Goal: Information Seeking & Learning: Learn about a topic

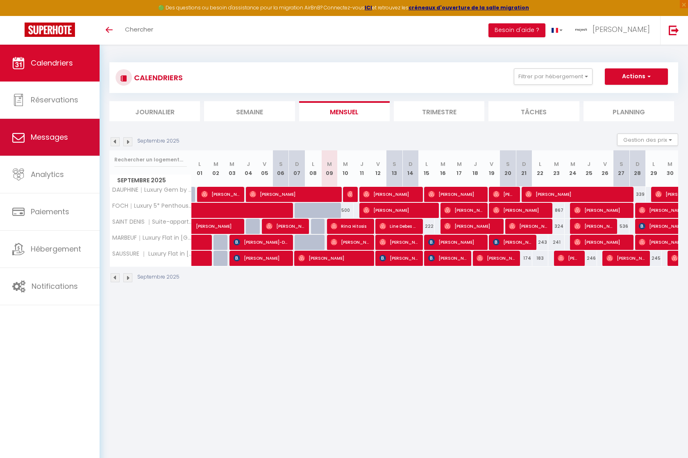
click at [58, 122] on link "Messages" at bounding box center [50, 137] width 100 height 37
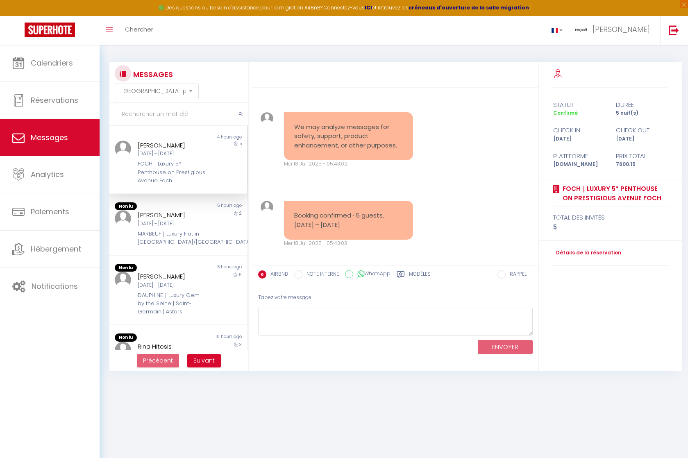
scroll to position [3936, 0]
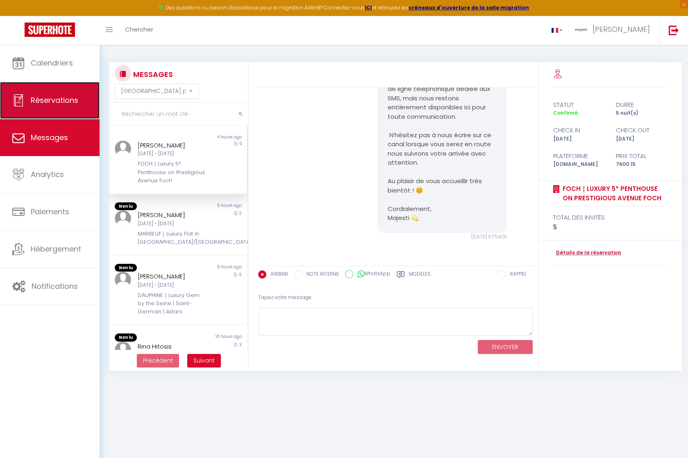
click at [61, 101] on span "Réservations" at bounding box center [55, 100] width 48 height 10
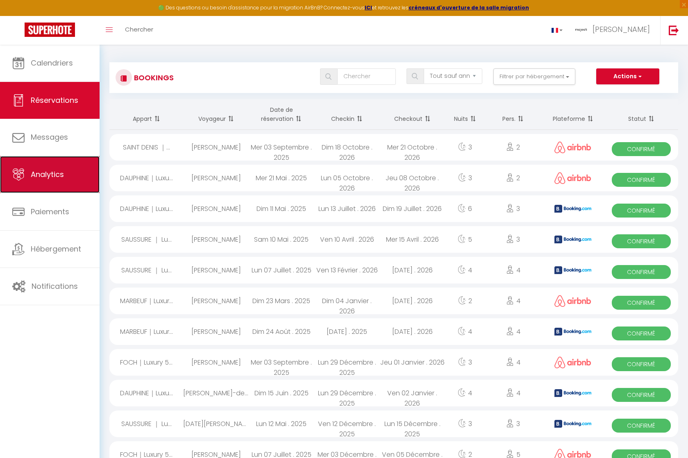
click at [50, 170] on span "Analytics" at bounding box center [47, 174] width 33 height 10
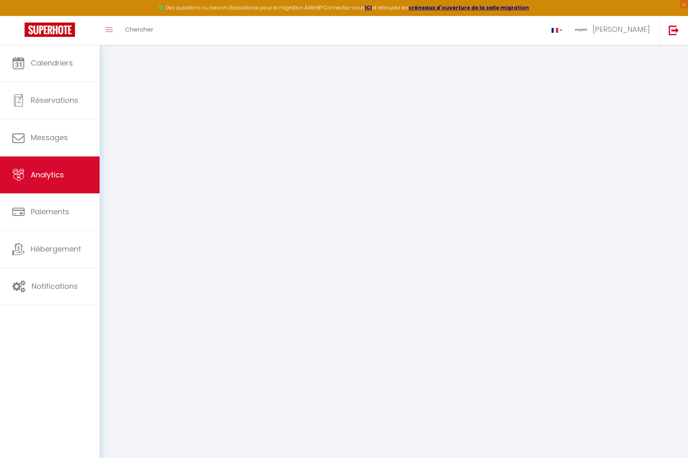
select select "2025"
select select "9"
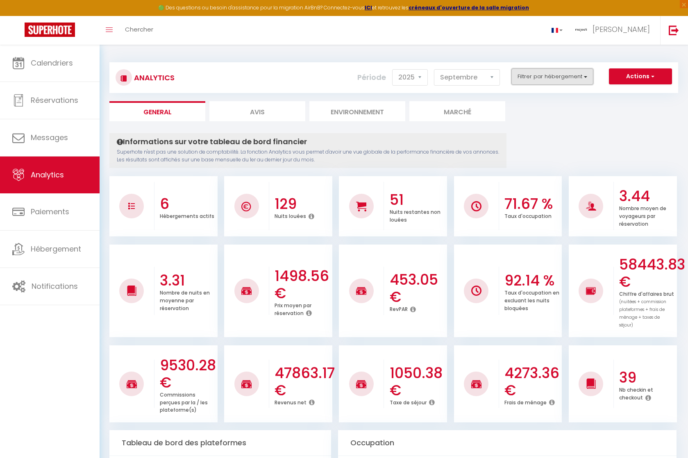
click at [578, 78] on button "Filtrer par hébergement" at bounding box center [553, 76] width 82 height 16
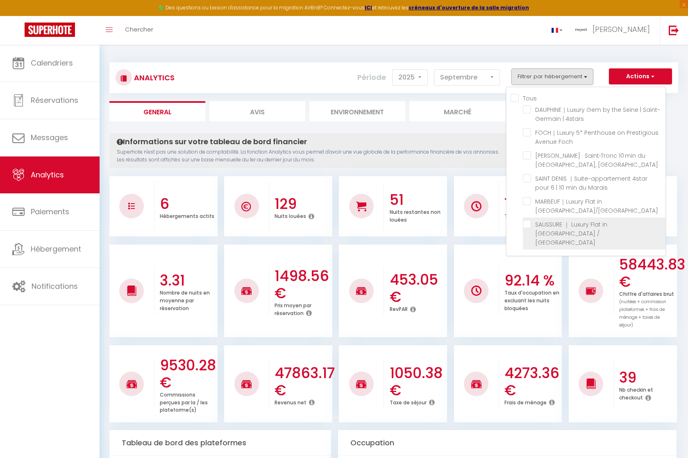
click at [528, 228] on Batignolles "checkbox" at bounding box center [594, 224] width 143 height 8
checkbox Batignolles "true"
checkbox 4stars "false"
checkbox Foch "false"
checkbox AC "false"
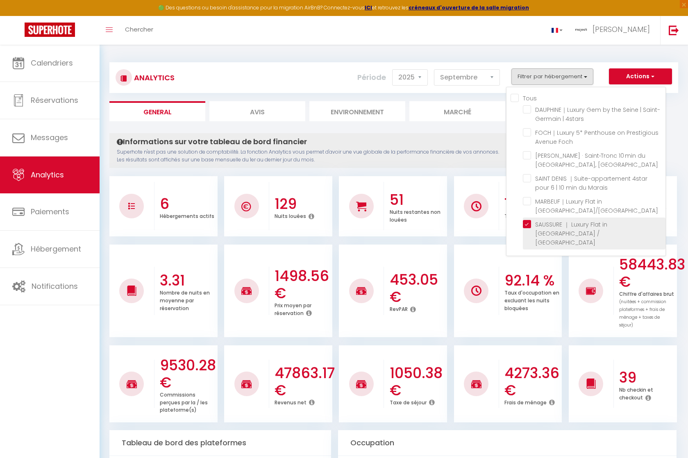
checkbox Marais "false"
checkbox Or "false"
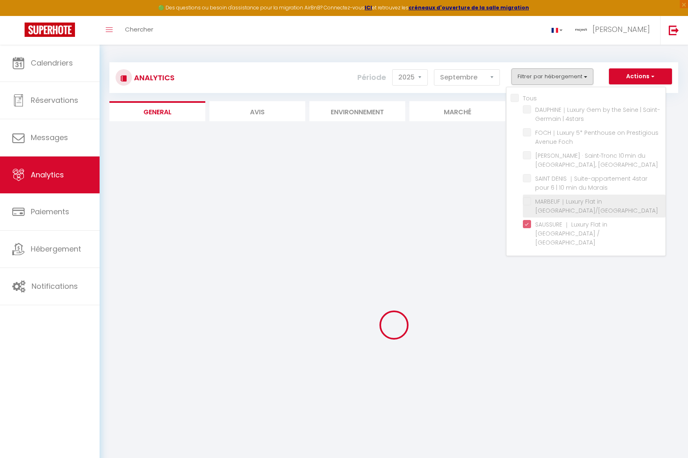
checkbox 4stars "false"
checkbox Foch "false"
checkbox AC "false"
checkbox Marais "false"
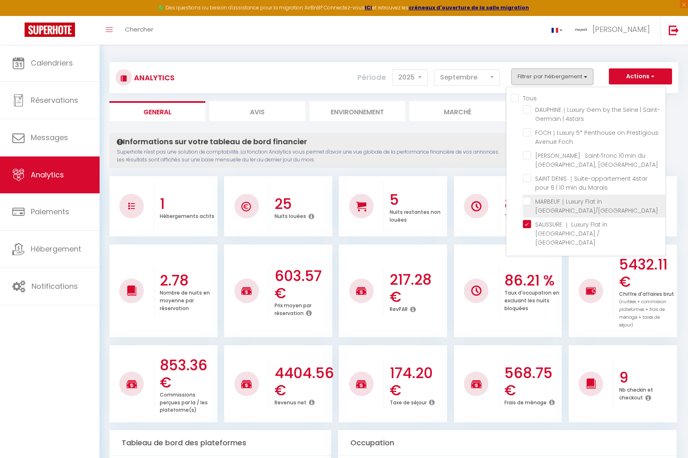
click at [528, 205] on Or "checkbox" at bounding box center [594, 201] width 143 height 8
checkbox Or "true"
checkbox 4stars "false"
checkbox Foch "false"
checkbox AC "false"
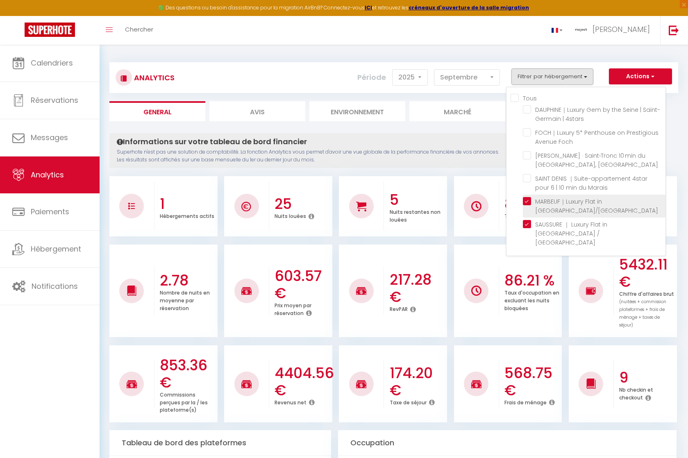
checkbox Marais "false"
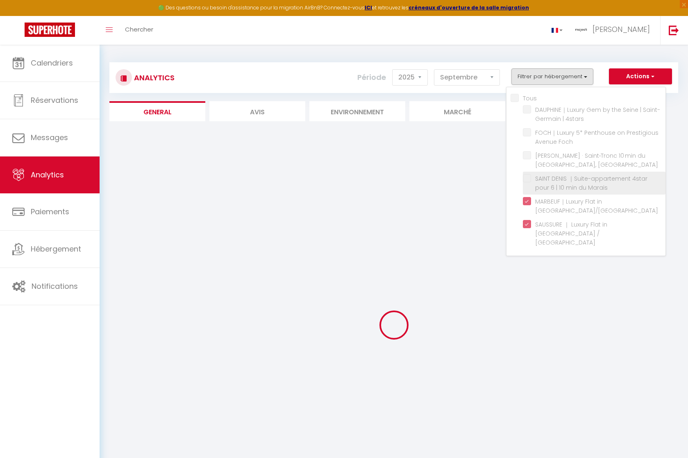
checkbox 4stars "false"
checkbox Foch "false"
checkbox AC "false"
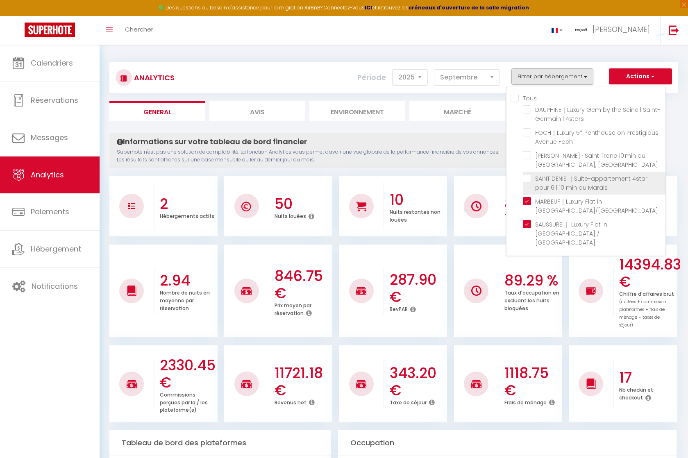
click at [526, 182] on Marais "checkbox" at bounding box center [594, 178] width 143 height 8
checkbox Marais "true"
checkbox 4stars "false"
checkbox Foch "false"
checkbox AC "false"
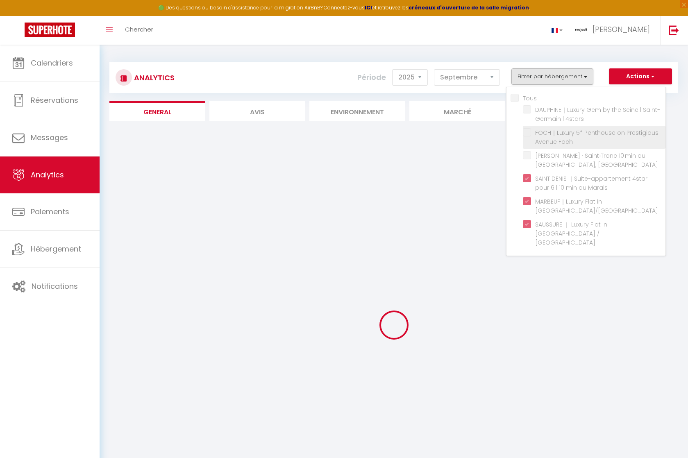
checkbox 4stars "false"
checkbox Foch "false"
checkbox AC "false"
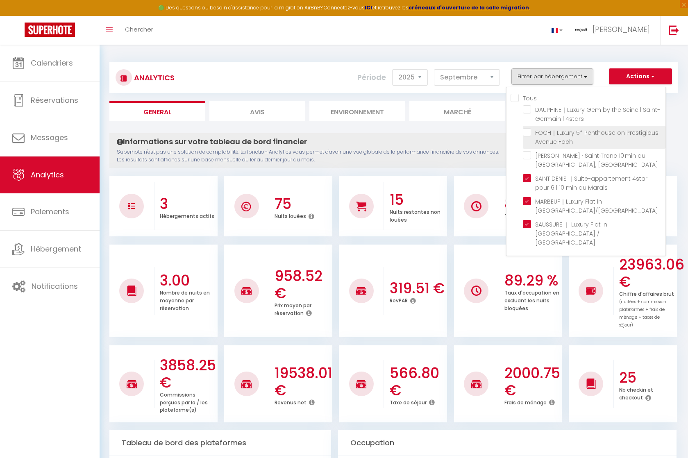
click at [528, 130] on Foch "checkbox" at bounding box center [594, 132] width 143 height 8
checkbox Foch "true"
checkbox 4stars "false"
checkbox AC "false"
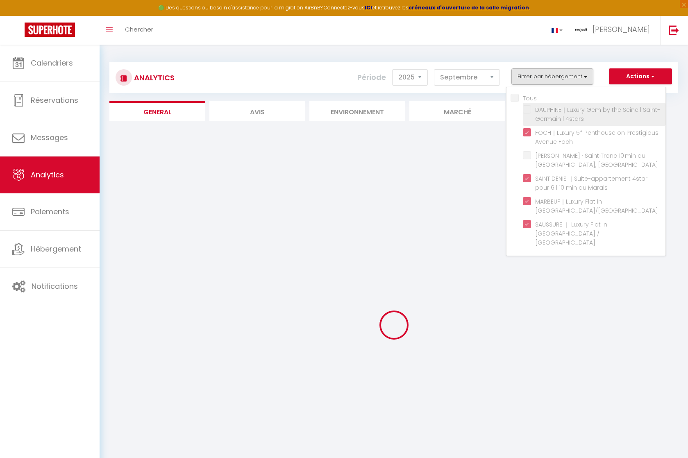
checkbox 4stars "false"
checkbox AC "false"
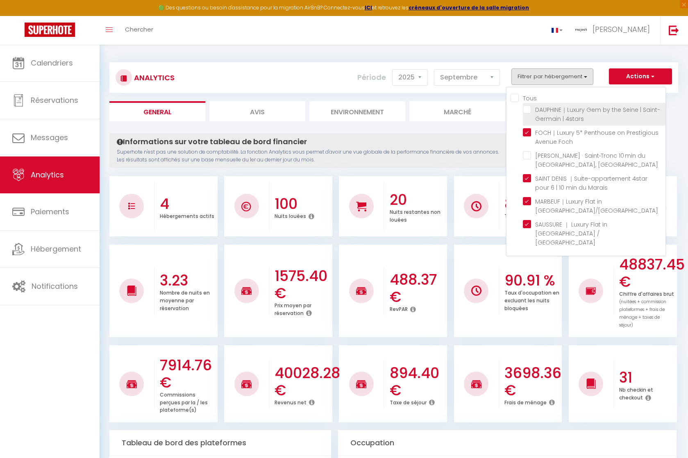
click at [530, 109] on 4stars "checkbox" at bounding box center [594, 109] width 143 height 8
checkbox 4stars "true"
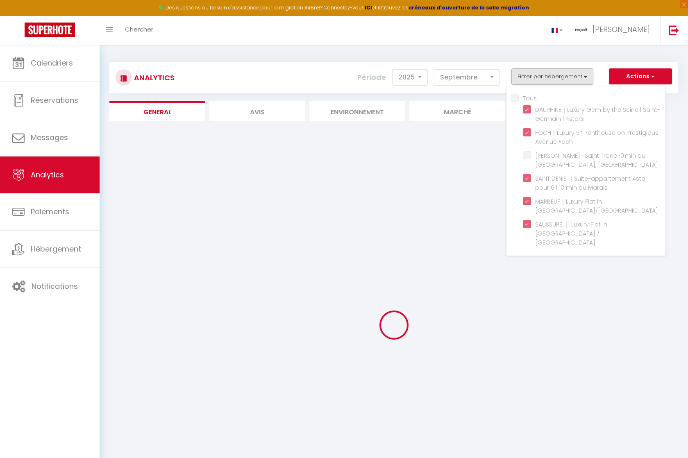
checkbox AC "false"
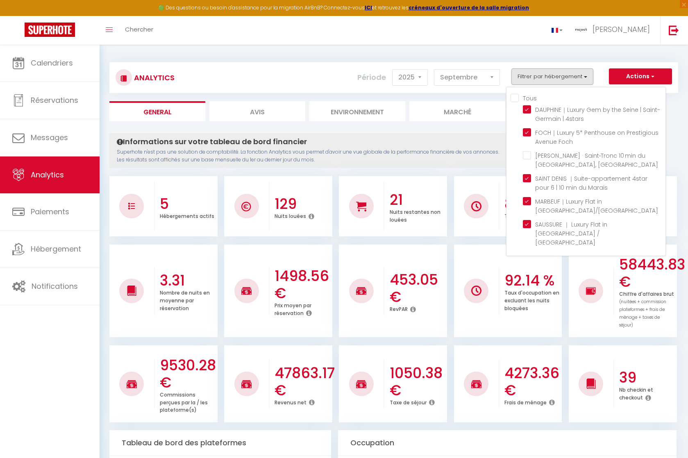
click at [429, 150] on p "Superhote n'est pas une solution de comptabilité. La fonction Analytics vous pe…" at bounding box center [308, 156] width 383 height 16
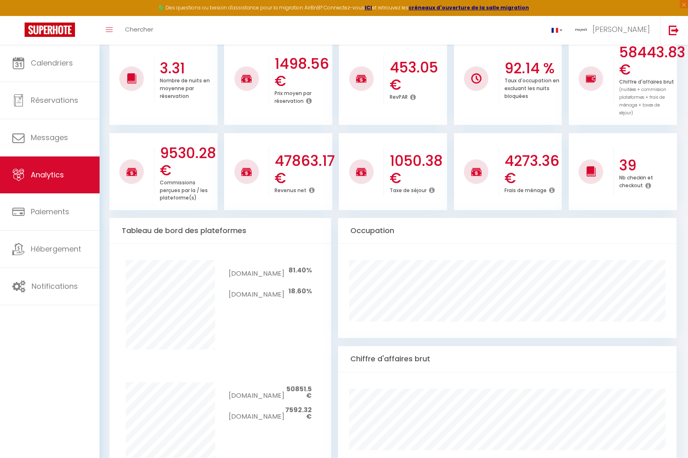
scroll to position [287, 0]
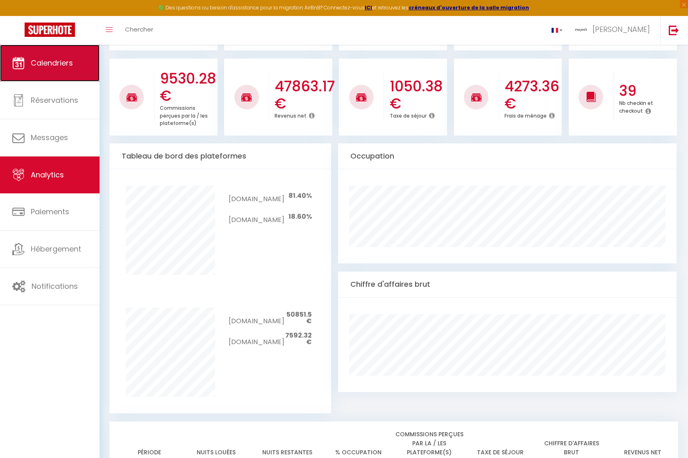
click at [44, 66] on span "Calendriers" at bounding box center [52, 63] width 42 height 10
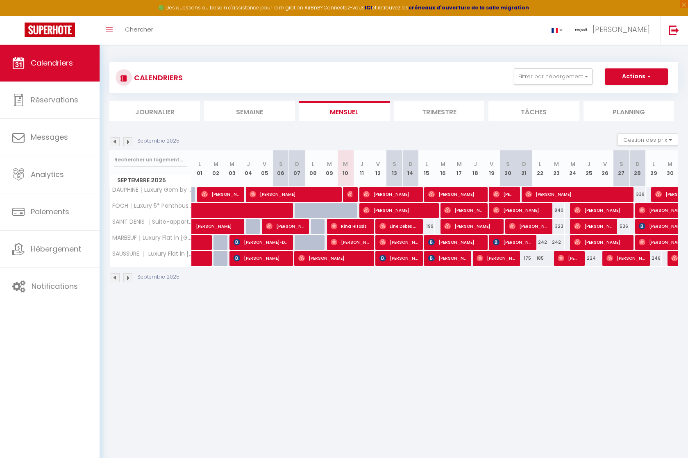
click at [130, 276] on img at bounding box center [127, 277] width 9 height 9
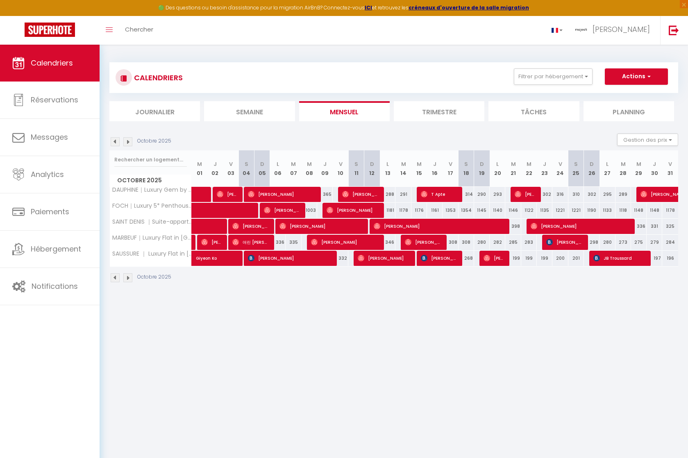
click at [130, 276] on img at bounding box center [127, 277] width 9 height 9
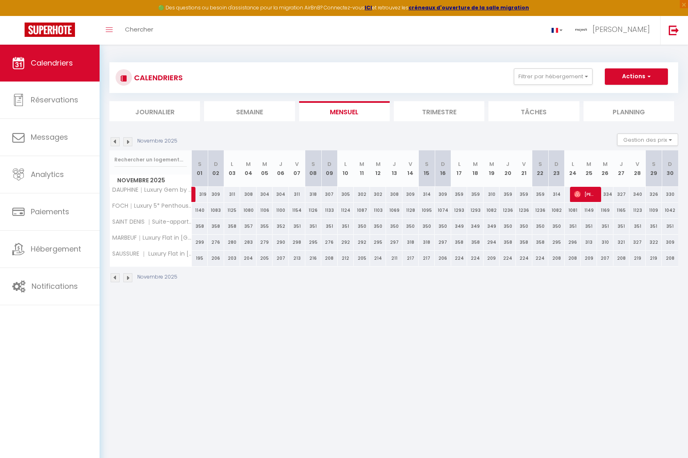
click at [116, 280] on img at bounding box center [115, 277] width 9 height 9
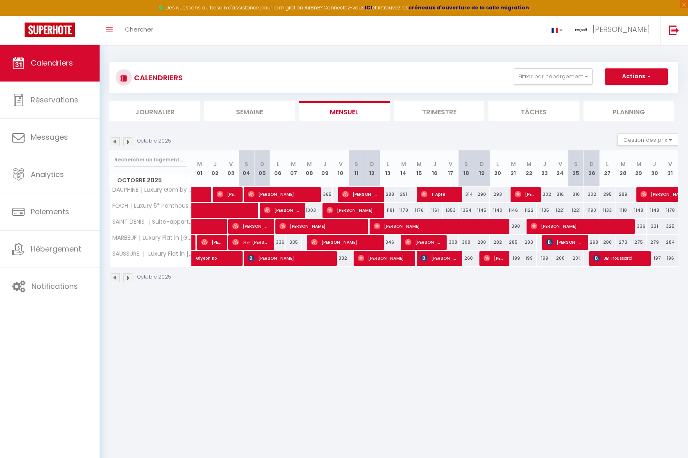
click at [116, 280] on img at bounding box center [115, 277] width 9 height 9
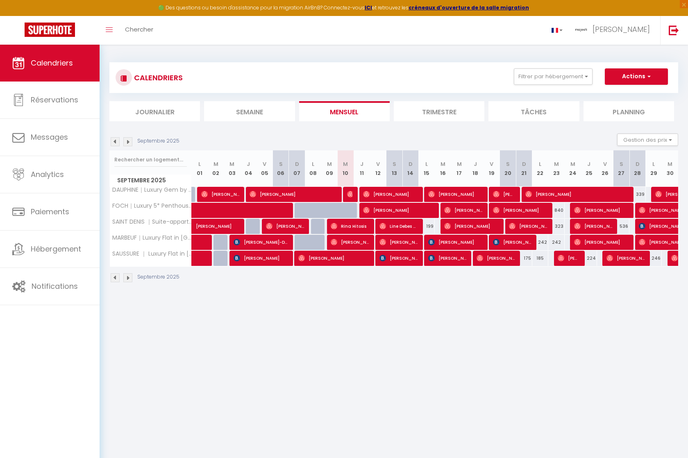
click at [129, 279] on img at bounding box center [127, 277] width 9 height 9
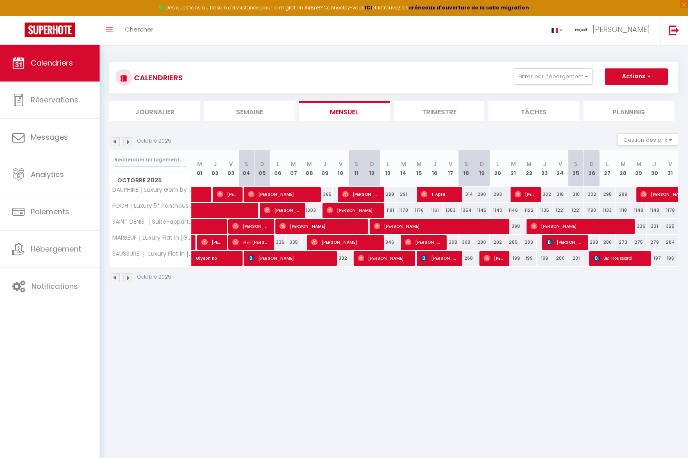
click at [117, 281] on img at bounding box center [115, 277] width 9 height 9
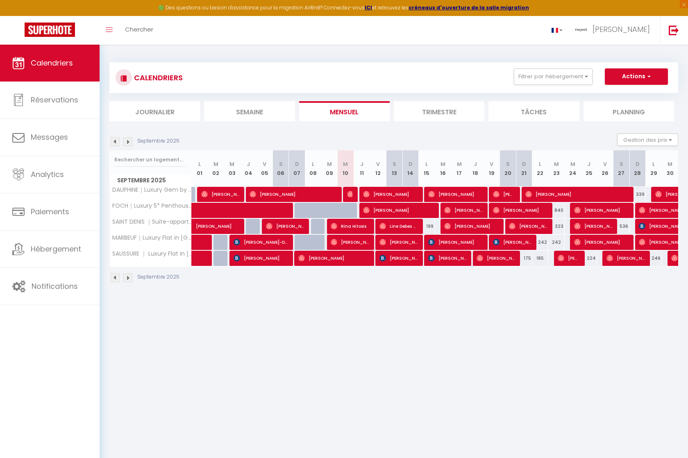
click at [427, 330] on body "🟢 Des questions ou besoin d'assistance pour la migration AirBnB? Connectez-vous…" at bounding box center [344, 274] width 688 height 458
click at [506, 300] on div "CALENDRIERS Filtrer par hébergement Tous MARBEUF｜Luxury Flat in [GEOGRAPHIC_DAT…" at bounding box center [394, 173] width 589 height 256
click at [495, 298] on div "CALENDRIERS Filtrer par hébergement Tous MARBEUF｜Luxury Flat in [GEOGRAPHIC_DAT…" at bounding box center [394, 173] width 589 height 256
click at [131, 281] on img at bounding box center [127, 277] width 9 height 9
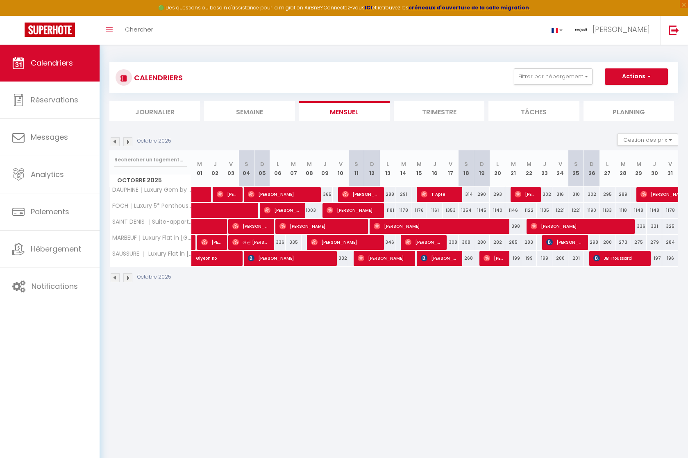
click at [115, 281] on img at bounding box center [115, 277] width 9 height 9
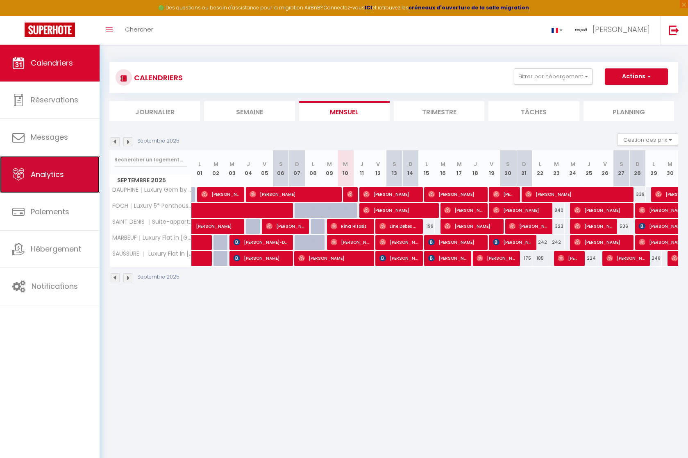
click at [55, 166] on link "Analytics" at bounding box center [50, 174] width 100 height 37
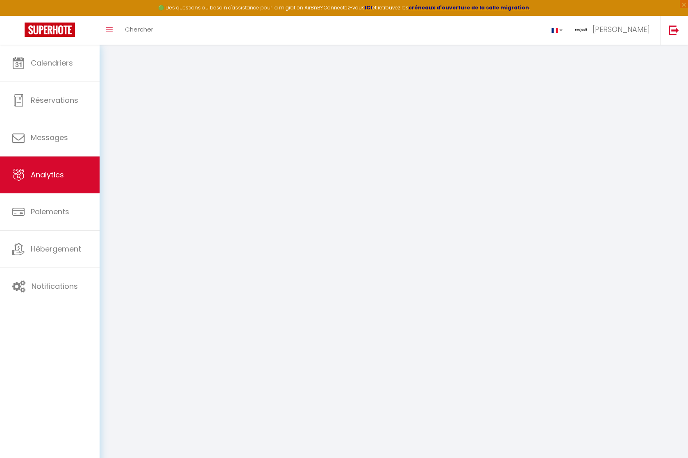
select select "2025"
select select "9"
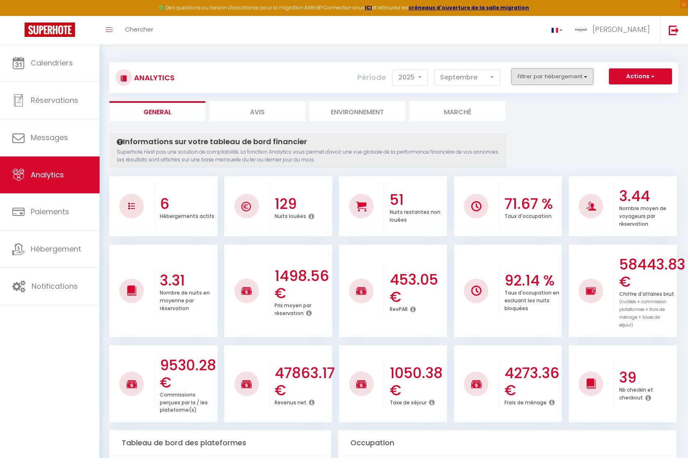
click at [554, 76] on button "Filtrer par hébergement" at bounding box center [553, 76] width 82 height 16
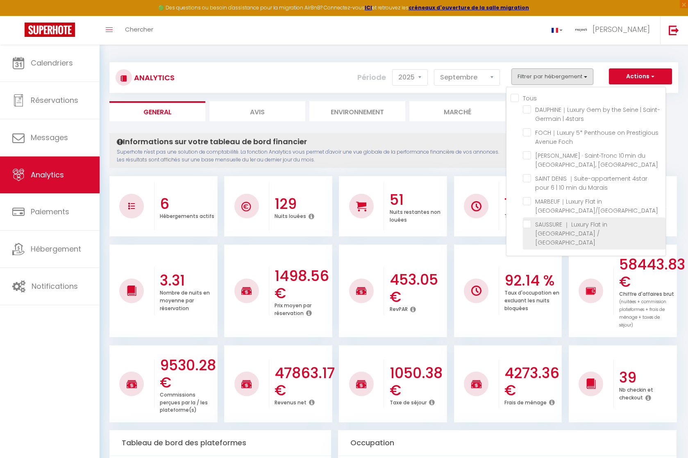
click at [526, 228] on Batignolles "checkbox" at bounding box center [594, 224] width 143 height 8
checkbox Batignolles "true"
checkbox 4stars "false"
checkbox Foch "false"
checkbox AC "false"
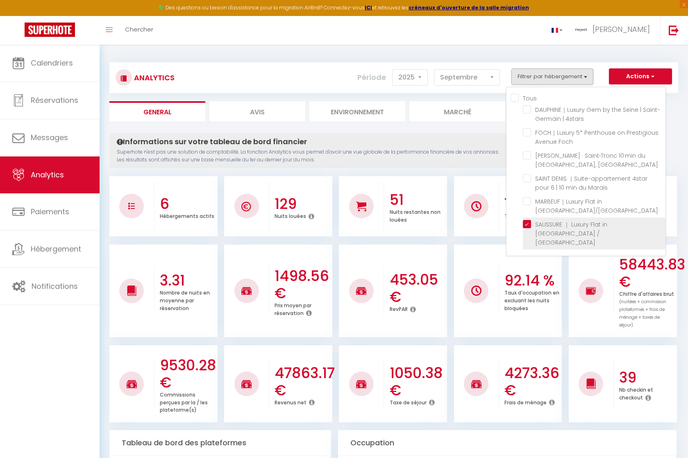
checkbox Marais "false"
checkbox Or "false"
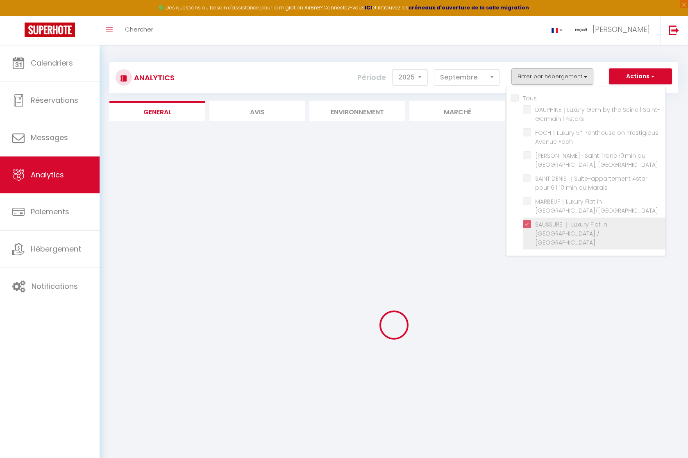
checkbox 4stars "false"
checkbox Foch "false"
checkbox AC "false"
checkbox Marais "false"
checkbox Or "false"
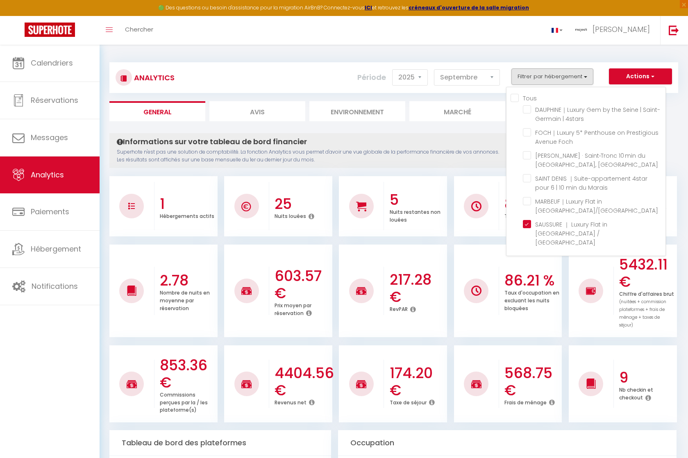
click at [467, 226] on div at bounding box center [476, 206] width 45 height 48
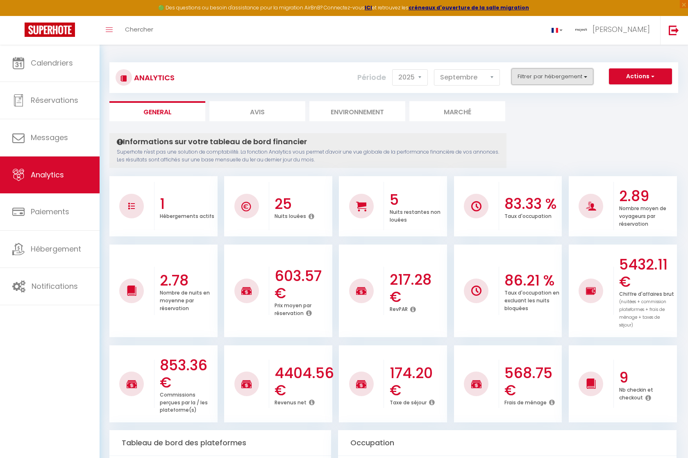
click at [574, 77] on button "Filtrer par hébergement" at bounding box center [553, 76] width 82 height 16
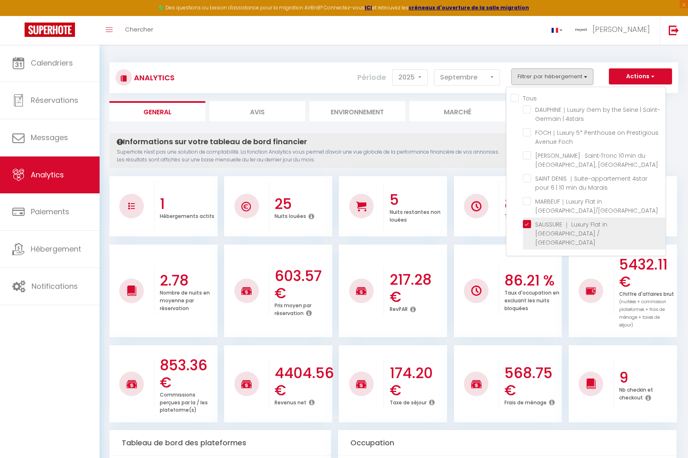
click at [528, 228] on Batignolles "checkbox" at bounding box center [594, 224] width 143 height 8
checkbox Batignolles "false"
checkbox 4stars "false"
checkbox Foch "false"
checkbox AC "false"
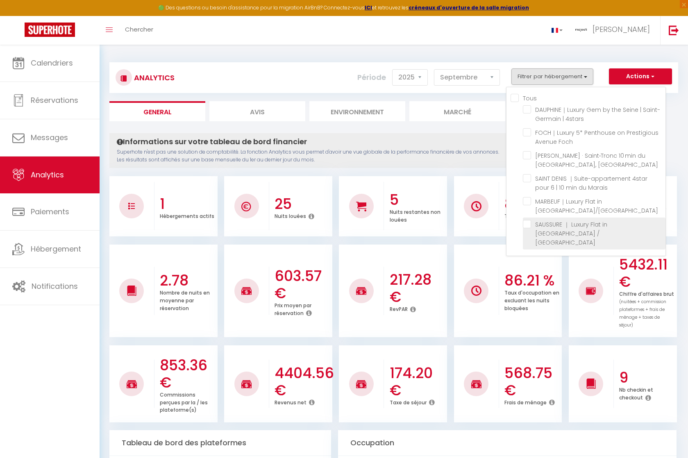
checkbox Marais "false"
checkbox Or "false"
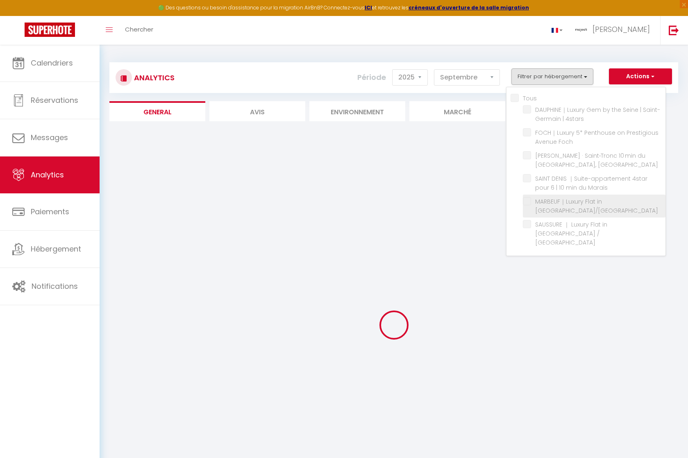
checkbox 4stars "false"
checkbox Foch "false"
checkbox AC "false"
checkbox Marais "false"
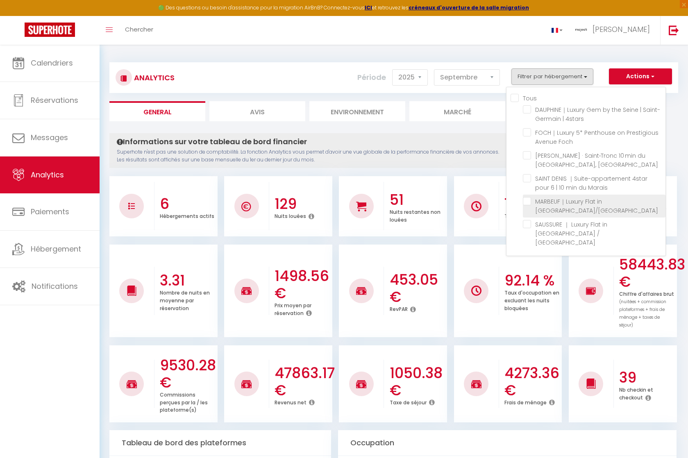
click at [527, 205] on Or "checkbox" at bounding box center [594, 201] width 143 height 8
checkbox Or "true"
checkbox 4stars "false"
checkbox Foch "false"
checkbox AC "false"
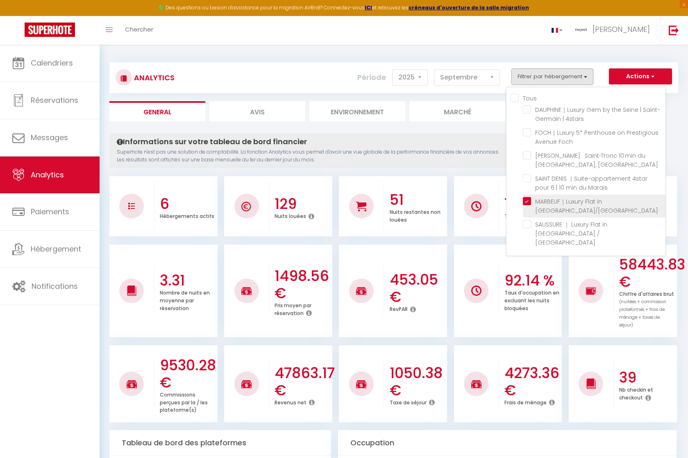
checkbox Marais "false"
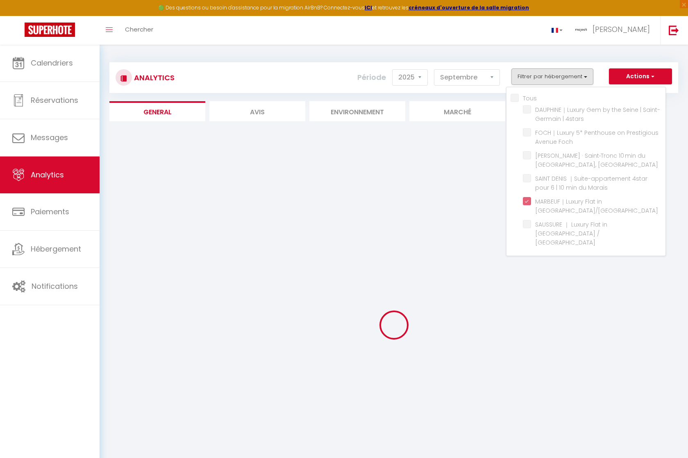
checkbox 4stars "false"
checkbox Foch "false"
checkbox AC "false"
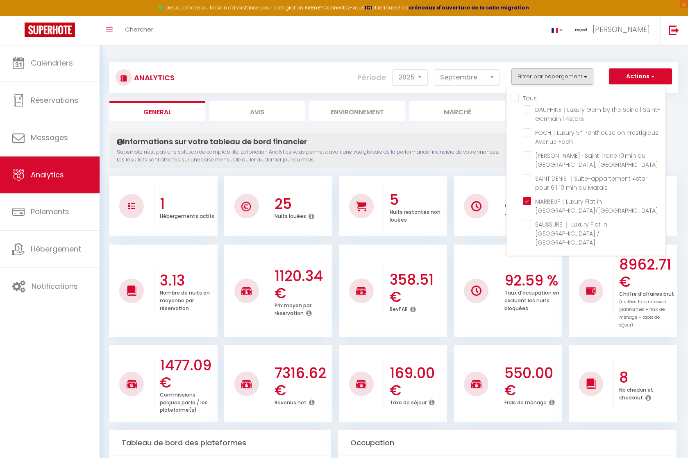
click at [461, 164] on p "Superhote n'est pas une solution de comptabilité. La fonction Analytics vous pe…" at bounding box center [308, 156] width 383 height 16
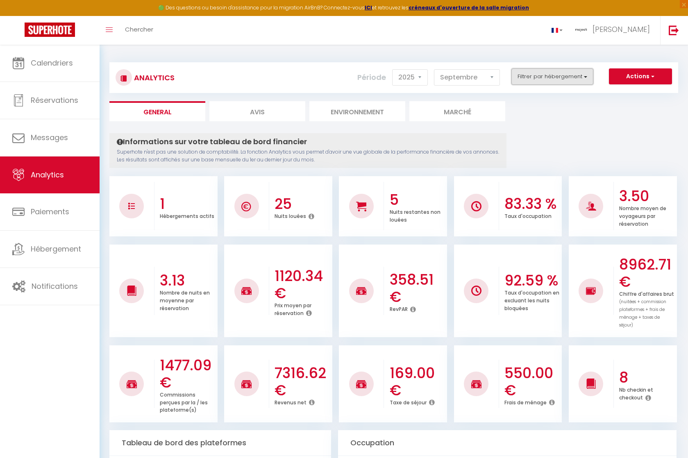
click at [551, 78] on button "Filtrer par hébergement" at bounding box center [553, 76] width 82 height 16
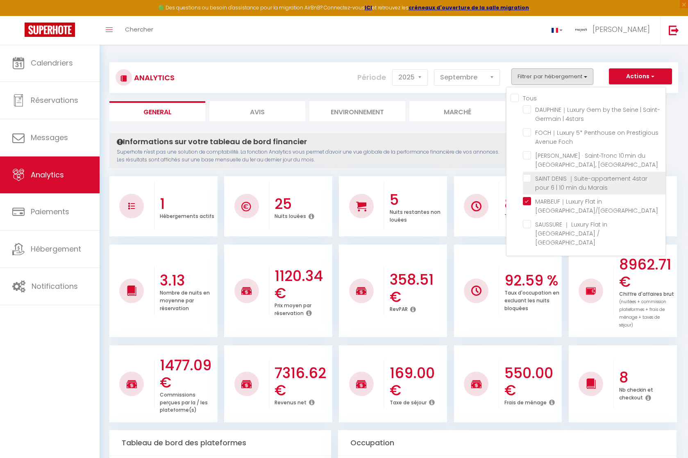
click at [530, 182] on Marais "checkbox" at bounding box center [594, 178] width 143 height 8
checkbox Marais "true"
checkbox 4stars "false"
checkbox Foch "false"
checkbox AC "false"
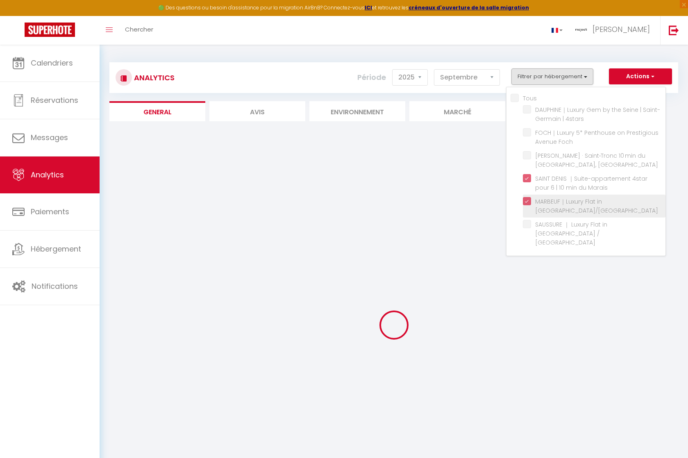
checkbox 4stars "false"
checkbox Foch "false"
checkbox AC "false"
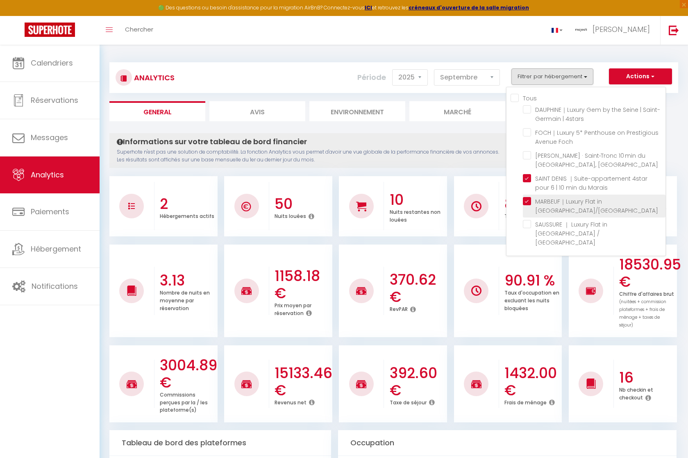
click at [528, 205] on Or "checkbox" at bounding box center [594, 201] width 143 height 8
checkbox Or "false"
checkbox 4stars "false"
checkbox Foch "false"
checkbox AC "false"
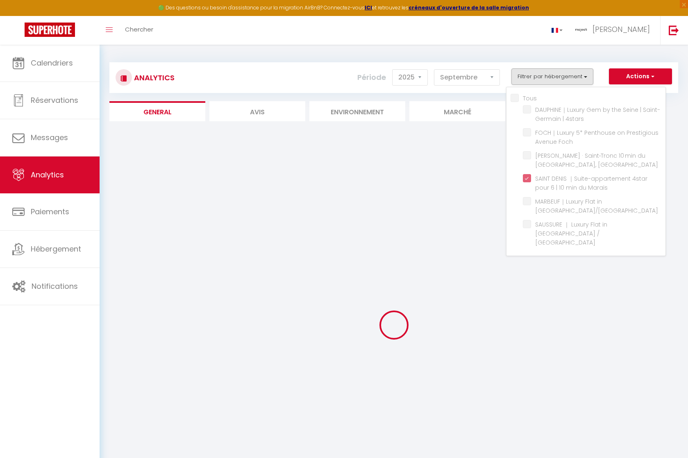
checkbox 4stars "false"
checkbox Foch "false"
checkbox AC "false"
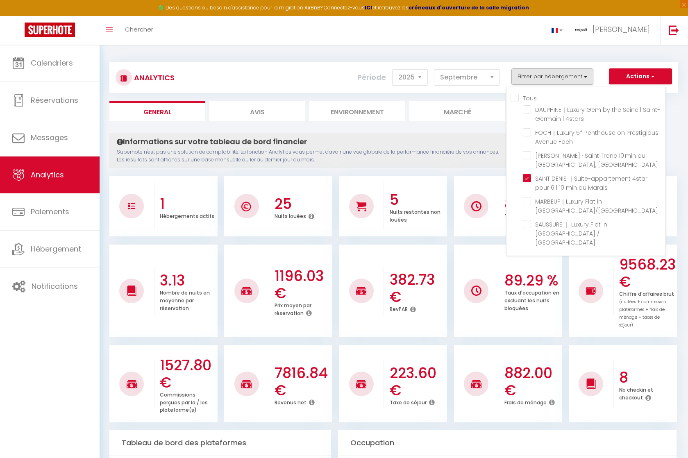
click at [451, 239] on div "3.13 Nombre de nuits en moyenne par réservation 1196.03 € Prix moyen par réserv…" at bounding box center [393, 287] width 569 height 101
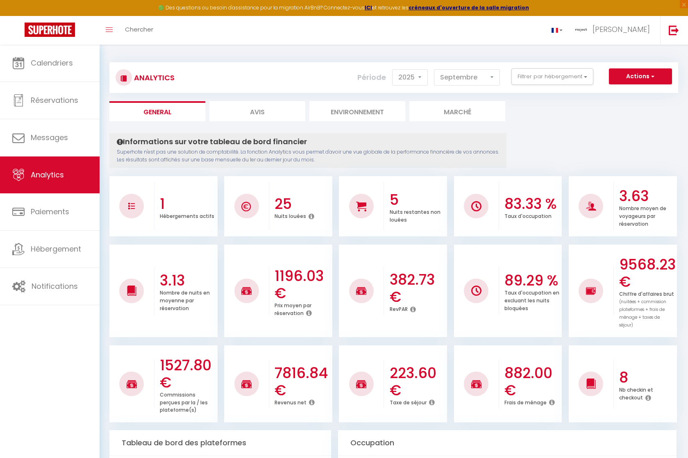
click at [560, 66] on div "Analytics Actions Génération SuperConciergerie Génération SuperAnalyzer Générat…" at bounding box center [393, 77] width 569 height 31
click at [558, 74] on button "Filtrer par hébergement" at bounding box center [553, 76] width 82 height 16
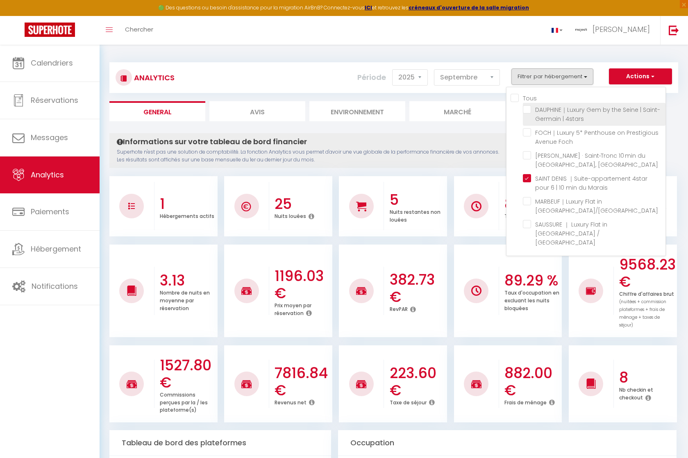
click at [530, 112] on 4stars "checkbox" at bounding box center [594, 109] width 143 height 8
checkbox 4stars "true"
checkbox Foch "false"
checkbox AC "false"
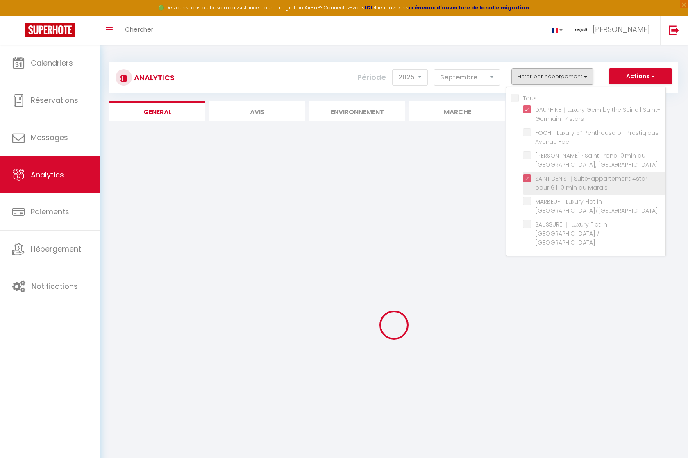
checkbox Foch "false"
checkbox AC "false"
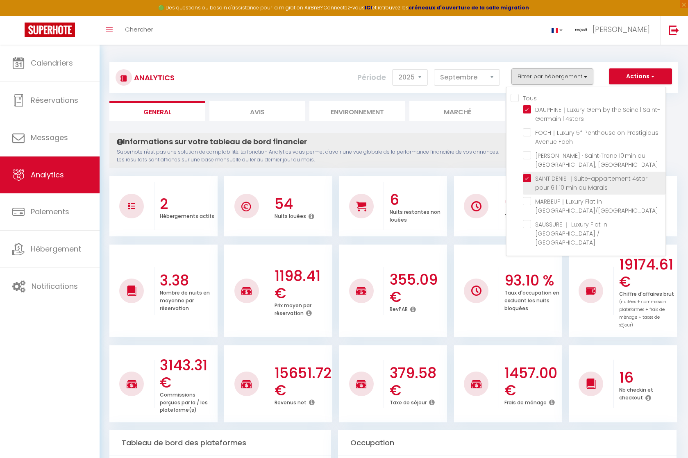
click at [531, 182] on Marais "checkbox" at bounding box center [594, 178] width 143 height 8
checkbox Marais "false"
checkbox Foch "false"
checkbox AC "false"
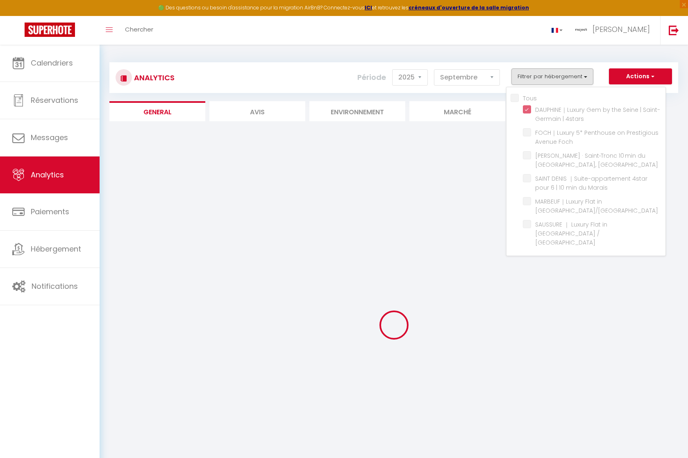
checkbox Foch "false"
checkbox AC "false"
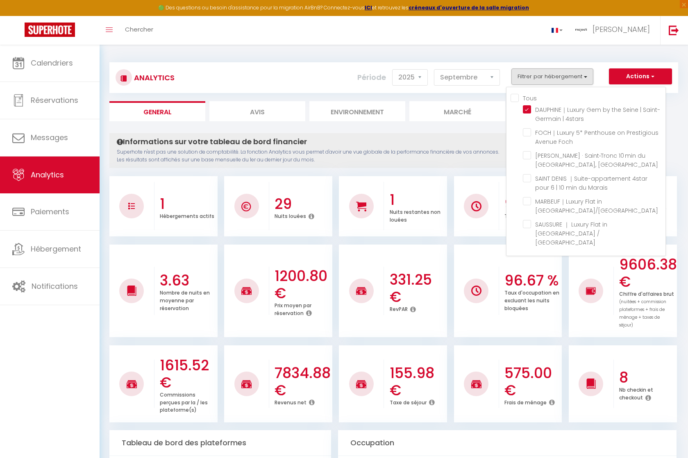
click at [470, 190] on div at bounding box center [476, 206] width 45 height 48
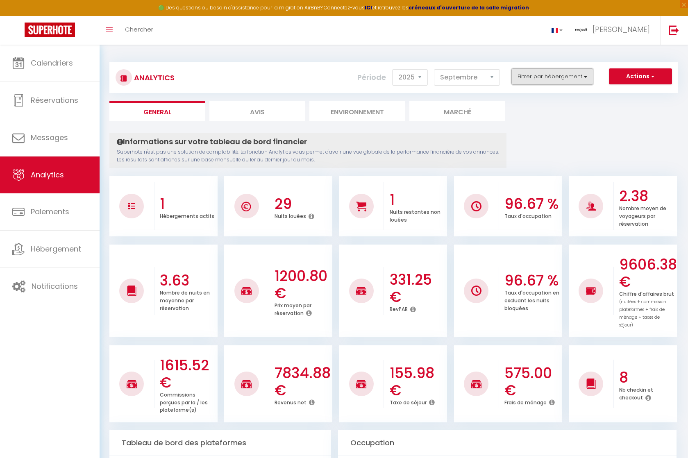
click at [571, 71] on button "Filtrer par hébergement" at bounding box center [553, 76] width 82 height 16
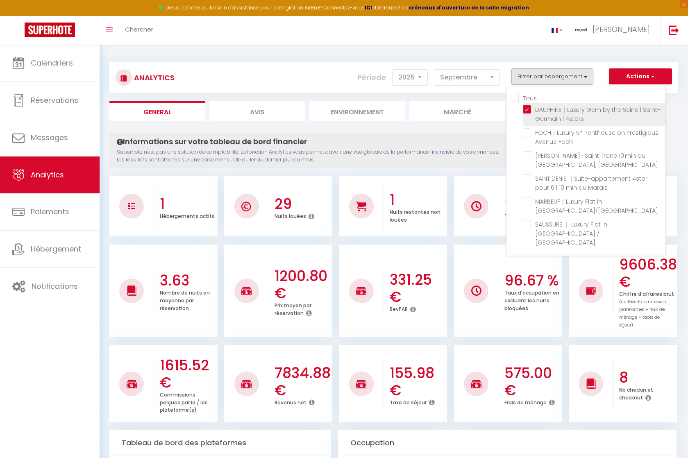
click at [528, 114] on 4stars "checkbox" at bounding box center [594, 109] width 143 height 8
checkbox 4stars "false"
checkbox Foch "false"
checkbox AC "false"
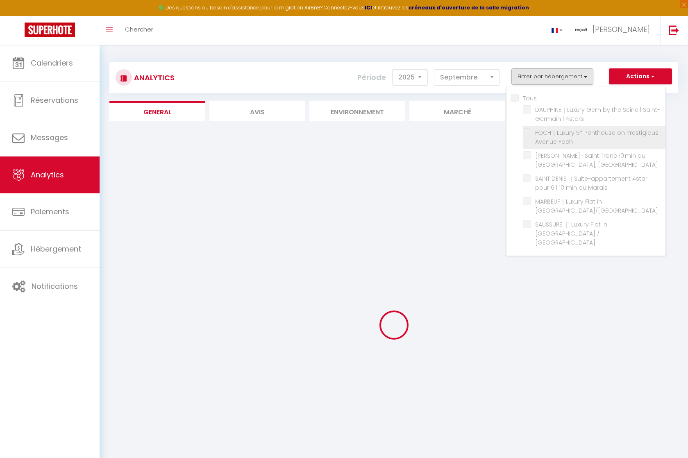
checkbox Foch "false"
checkbox AC "false"
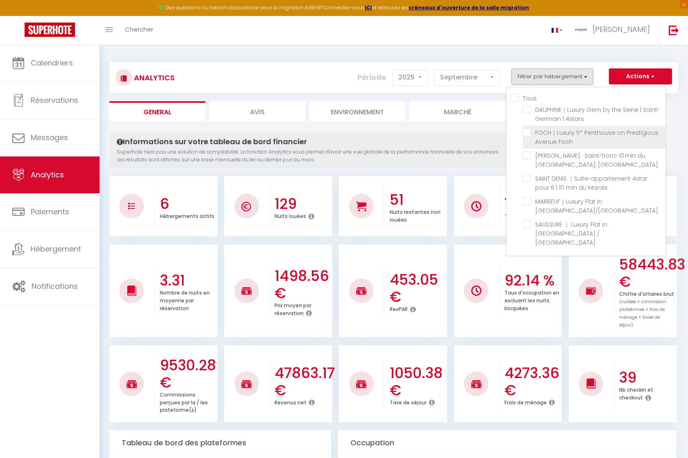
click at [528, 132] on Foch "checkbox" at bounding box center [594, 132] width 143 height 8
checkbox Foch "true"
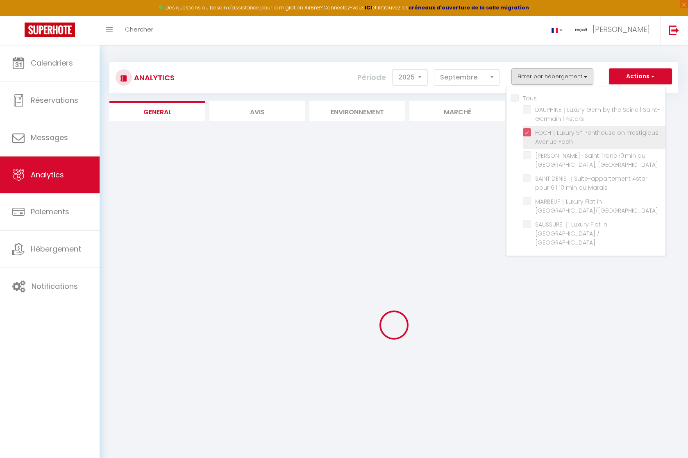
checkbox AC "false"
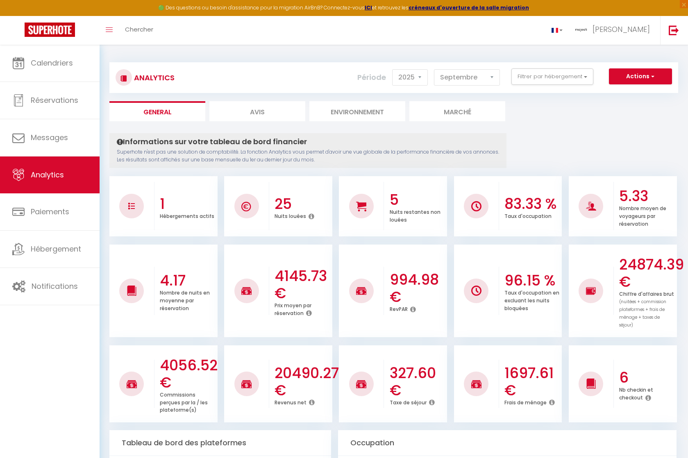
click at [549, 82] on button "Filtrer par hébergement" at bounding box center [553, 76] width 82 height 16
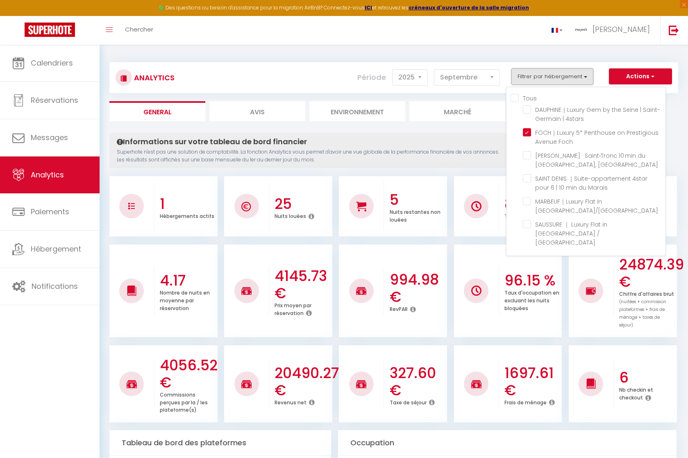
click at [549, 82] on button "Filtrer par hébergement" at bounding box center [553, 76] width 82 height 16
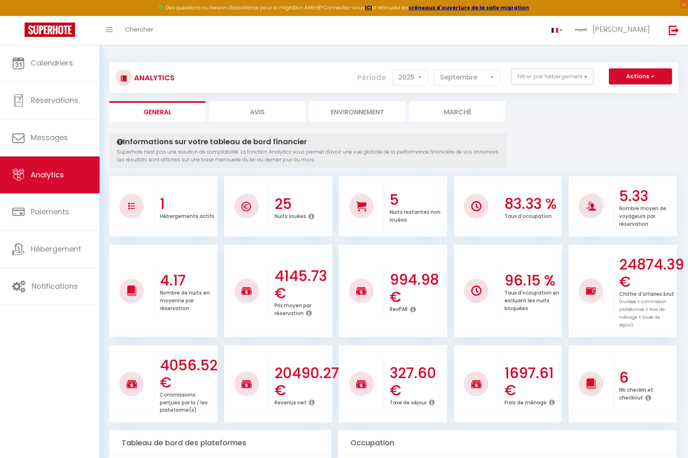
drag, startPoint x: 489, startPoint y: 139, endPoint x: 487, endPoint y: 99, distance: 39.8
click at [489, 139] on h4 "Informations sur votre tableau de bord financier" at bounding box center [308, 141] width 383 height 9
